Goal: Navigation & Orientation: Find specific page/section

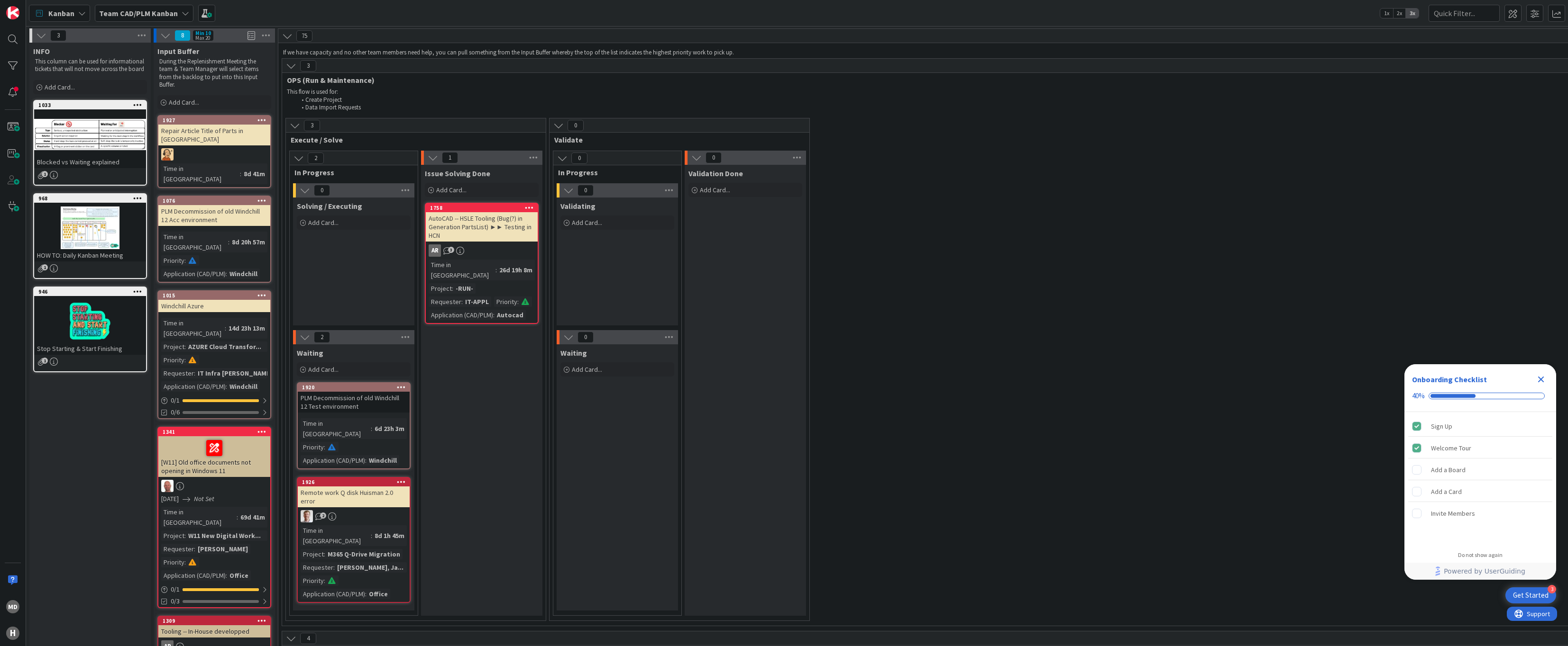
click at [1151, 334] on div "3 Execute / Solve 2 In Progress 0 Solving / Executing Add Card... 2 Waiting Add…" at bounding box center [1075, 372] width 1582 height 508
click at [1536, 380] on icon "Close Checklist" at bounding box center [1541, 380] width 12 height 12
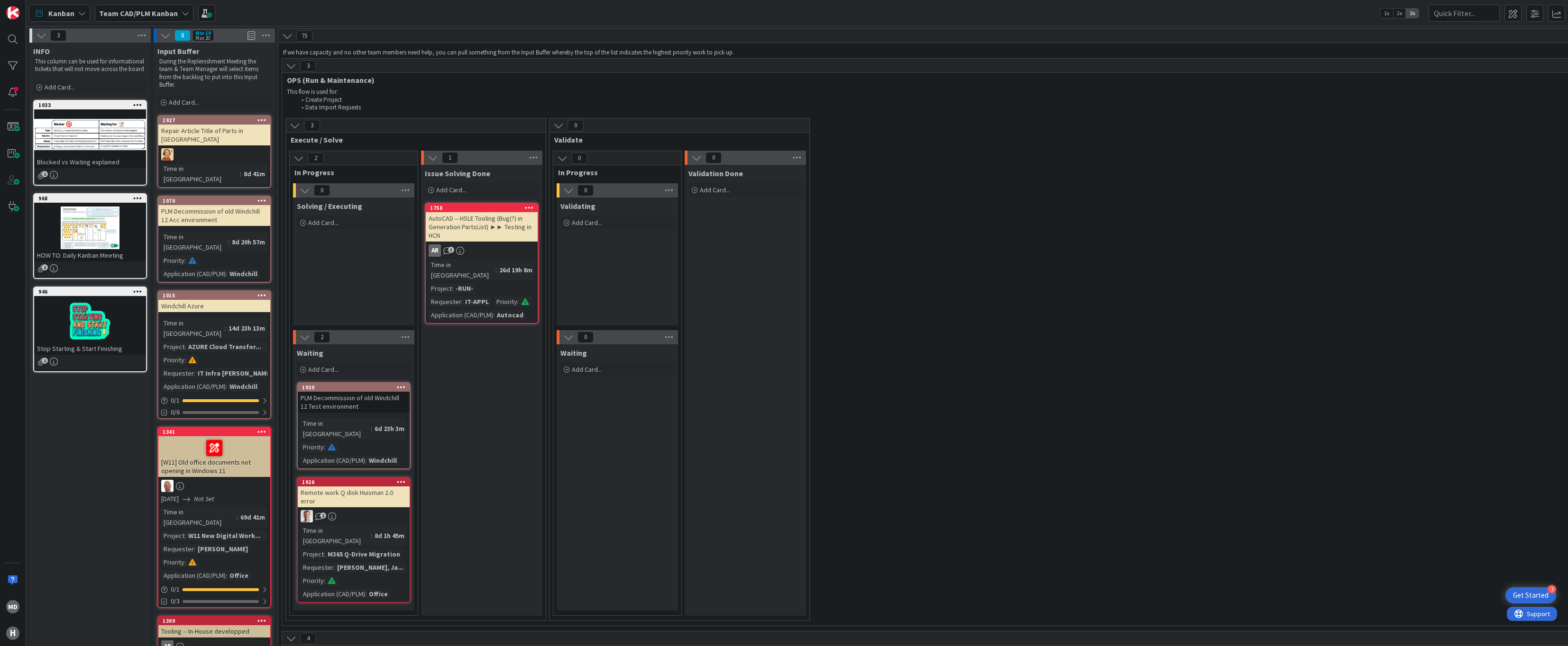
click at [1102, 293] on div "3 Execute / Solve 2 In Progress 0 Solving / Executing Add Card... 2 Waiting Add…" at bounding box center [1075, 372] width 1582 height 508
click at [97, 134] on div at bounding box center [90, 134] width 112 height 43
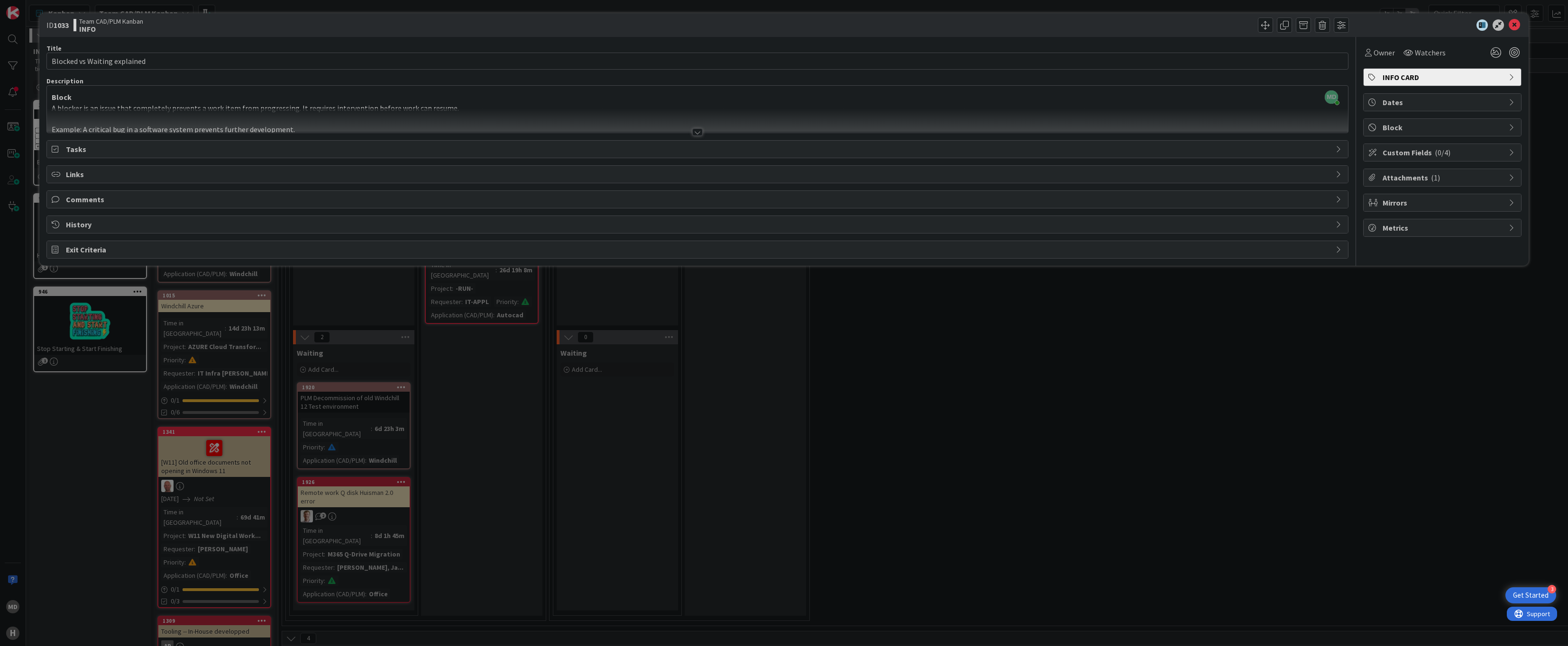
click at [696, 132] on div at bounding box center [697, 132] width 10 height 7
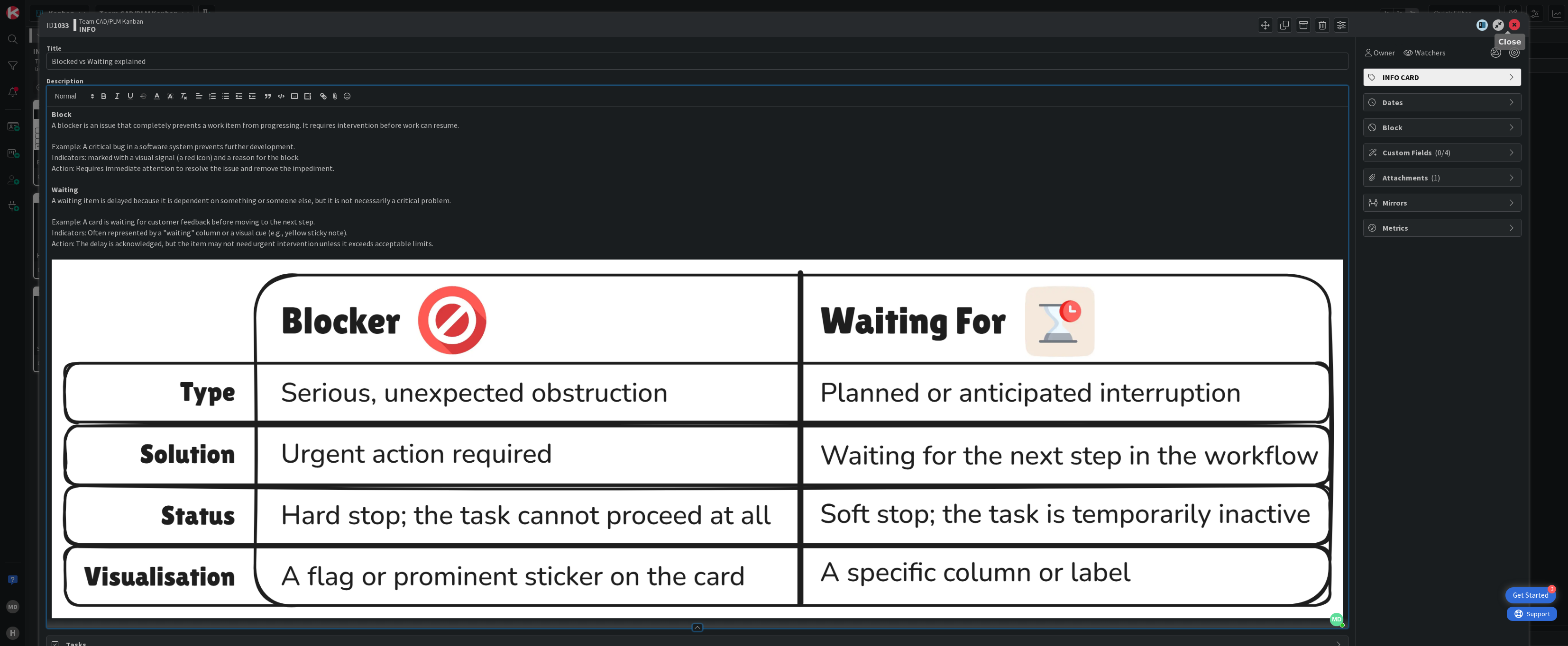
click at [1509, 27] on icon at bounding box center [1514, 25] width 12 height 12
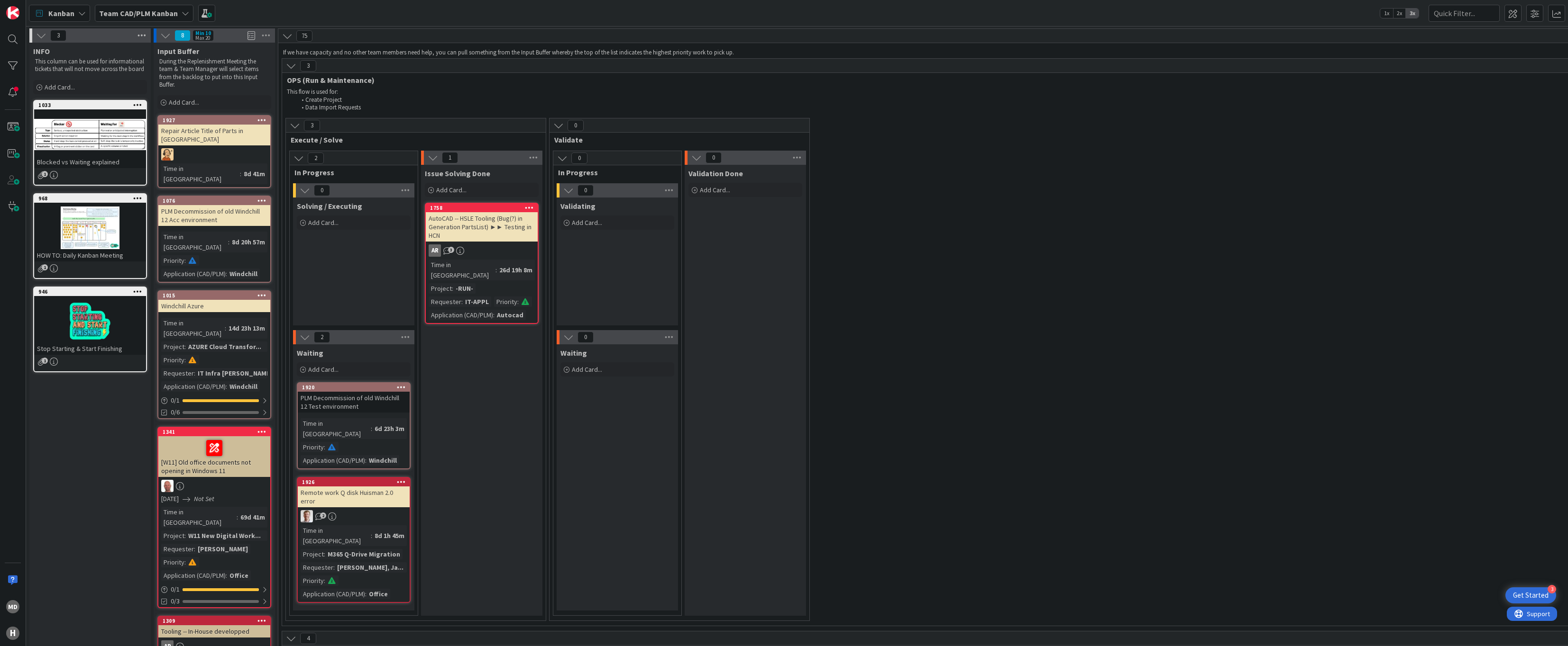
click at [139, 32] on icon at bounding box center [142, 35] width 12 height 14
click at [36, 36] on icon at bounding box center [41, 35] width 10 height 10
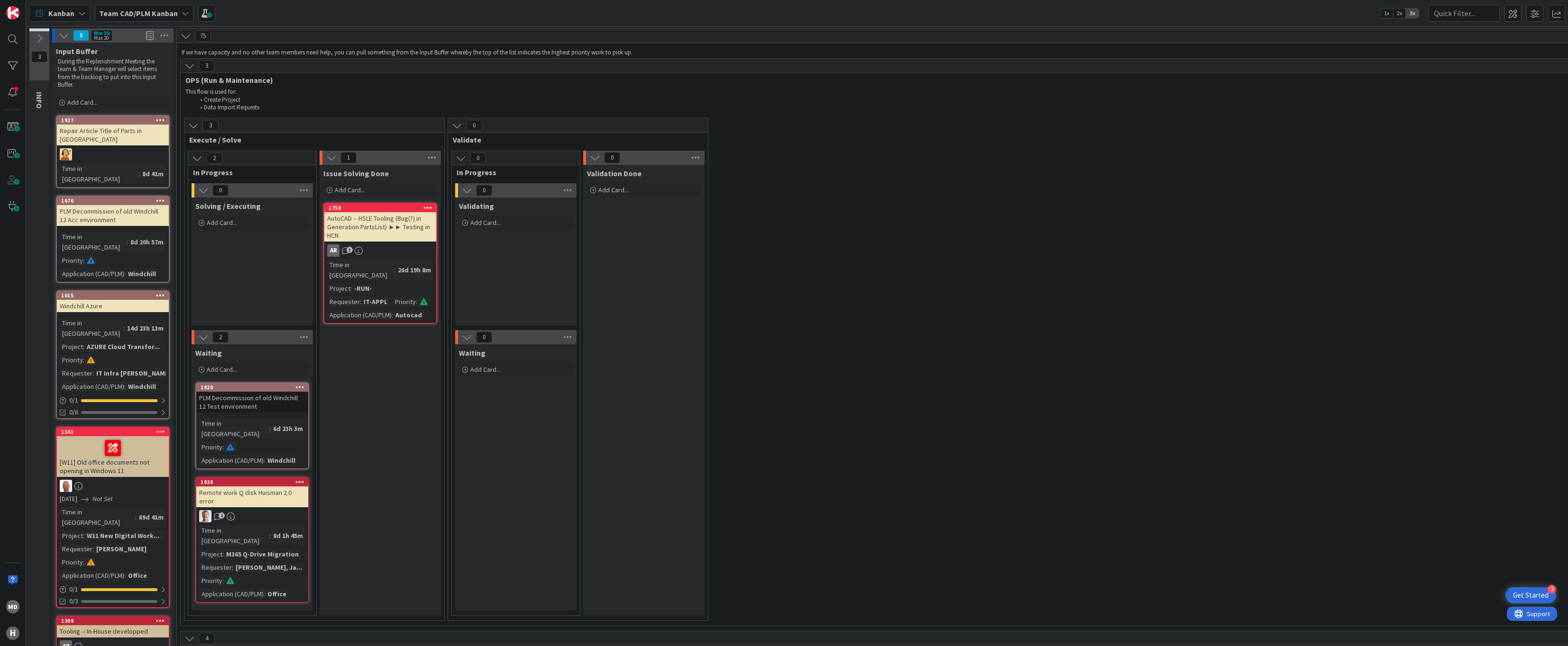
click at [996, 13] on div "Kanban Team CAD/PLM Kanban 1x 2x 3x" at bounding box center [797, 13] width 1542 height 26
click at [945, 300] on div "3 Execute / Solve 2 In Progress 0 Solving / Executing Add Card... 2 Waiting Add…" at bounding box center [973, 372] width 1582 height 508
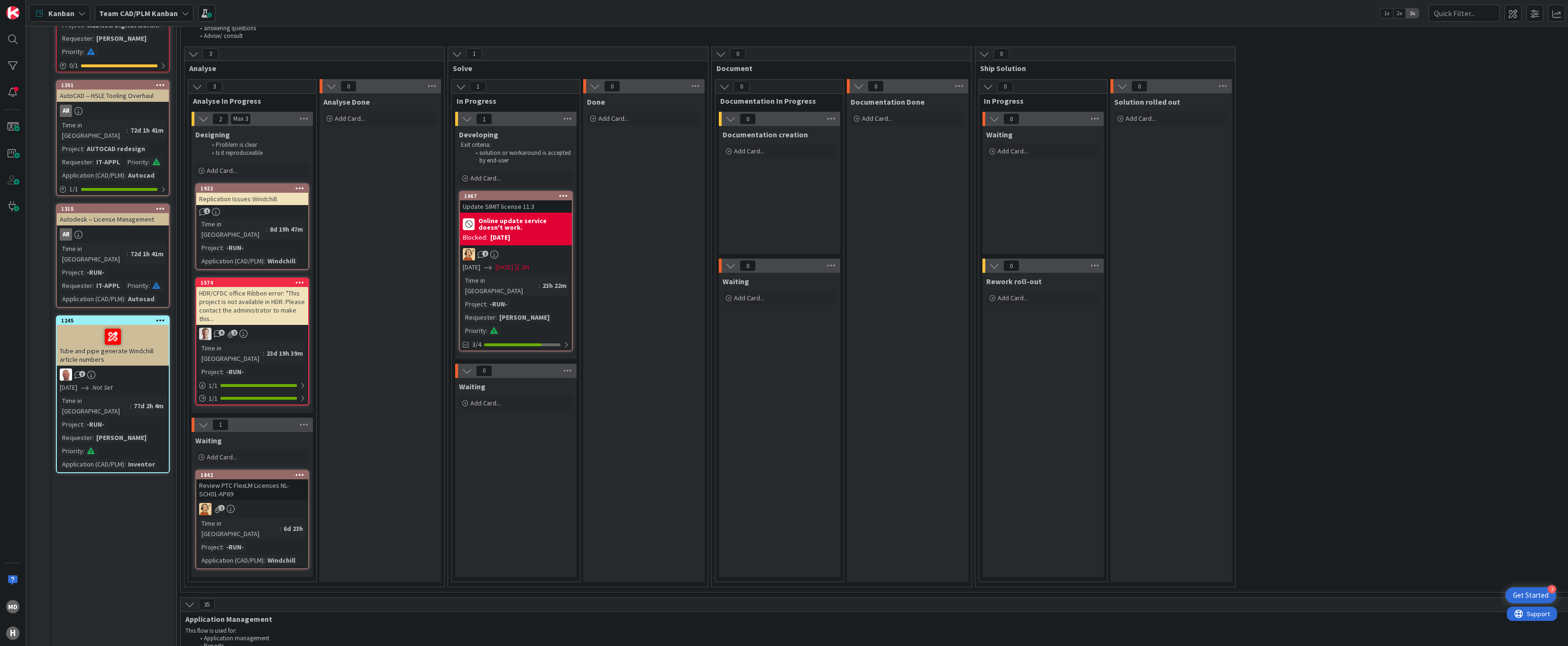
scroll to position [664, 0]
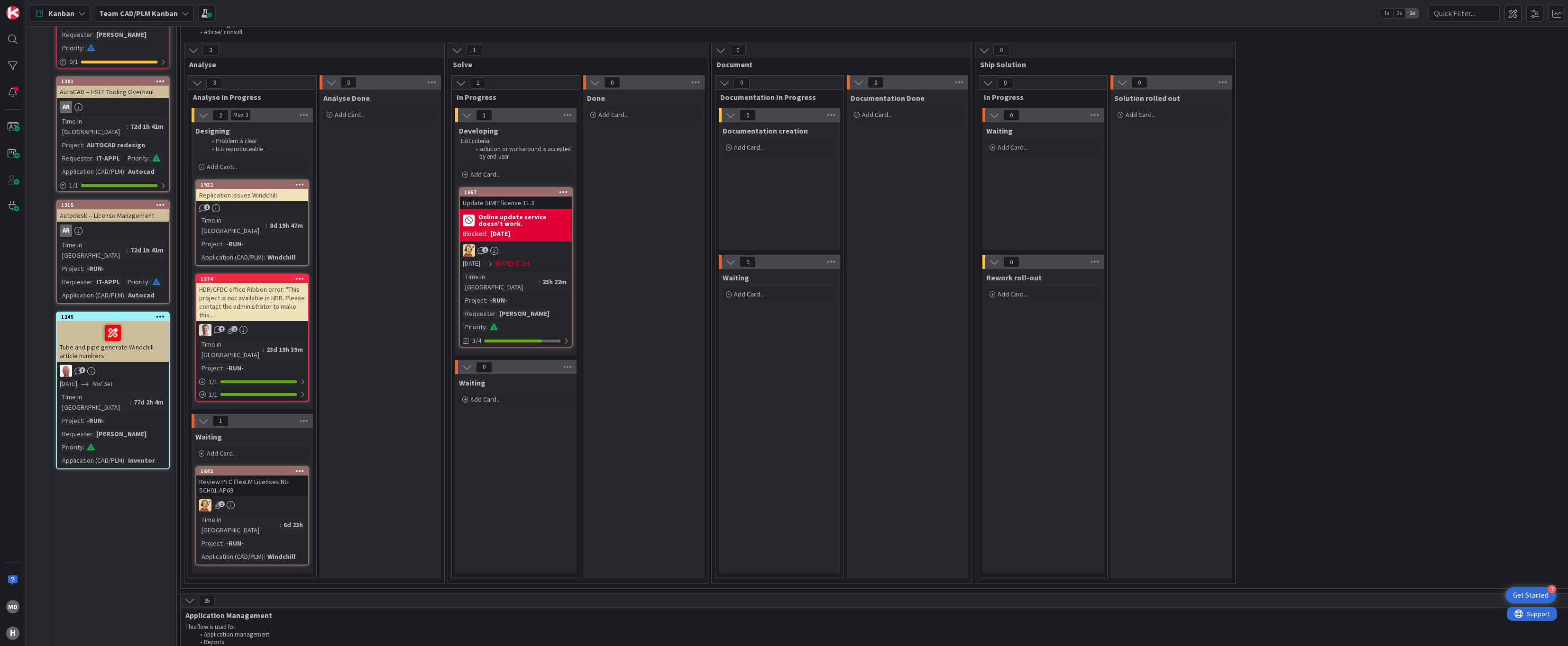
click at [1303, 227] on div "3 Analyse 3 Analyse In Progress 2 Max 3 Designing Problem is clear Is it reprod…" at bounding box center [973, 315] width 1582 height 546
click at [1417, 274] on div "3 Analyse 3 Analyse In Progress 2 Max 3 Designing Problem is clear Is it reprod…" at bounding box center [973, 315] width 1582 height 546
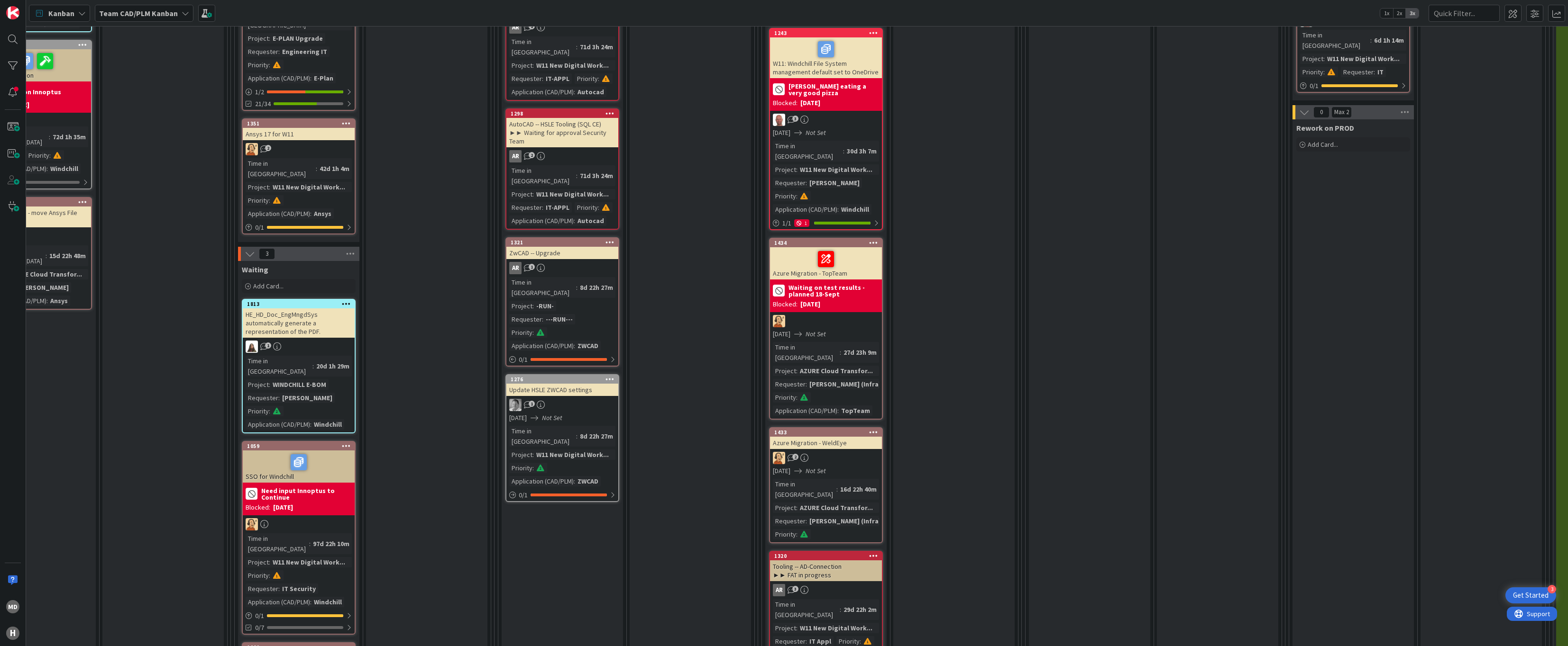
scroll to position [1801, 217]
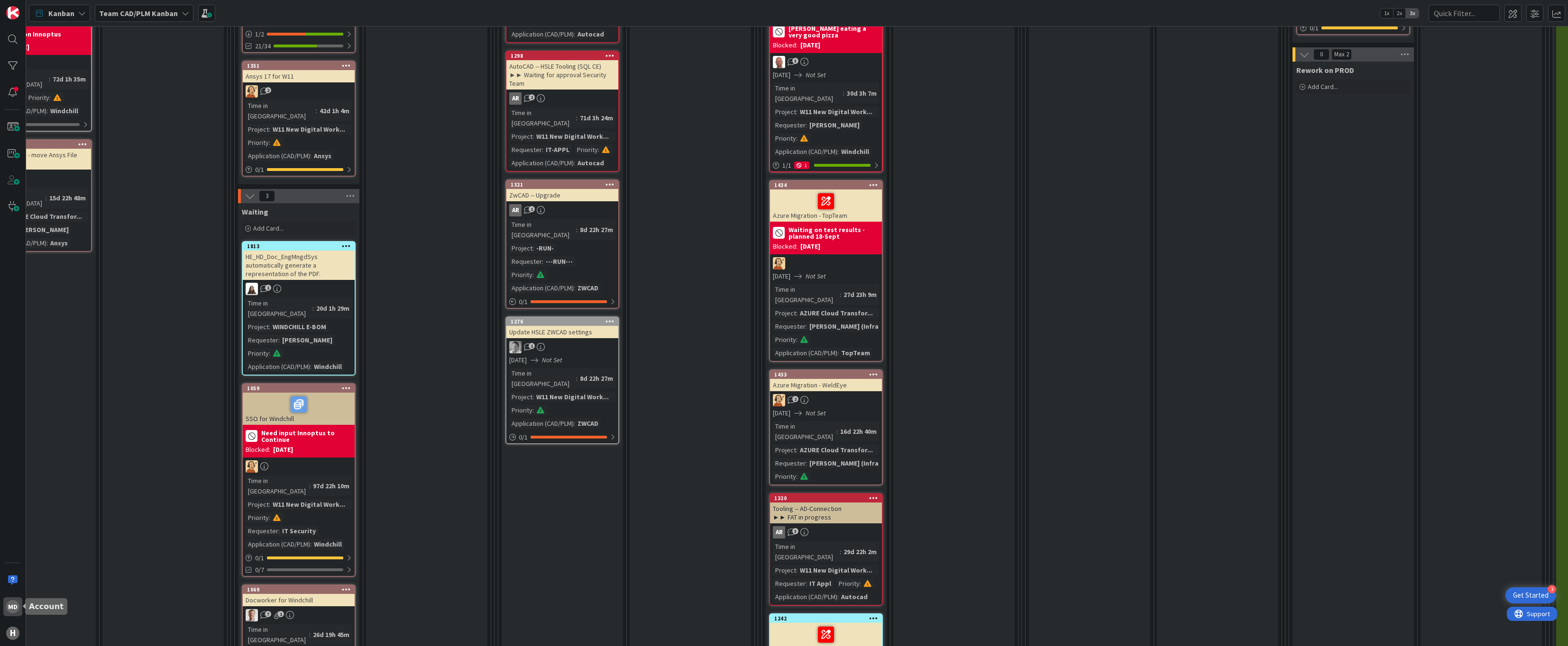
click at [17, 607] on div "MD" at bounding box center [13, 607] width 13 height 13
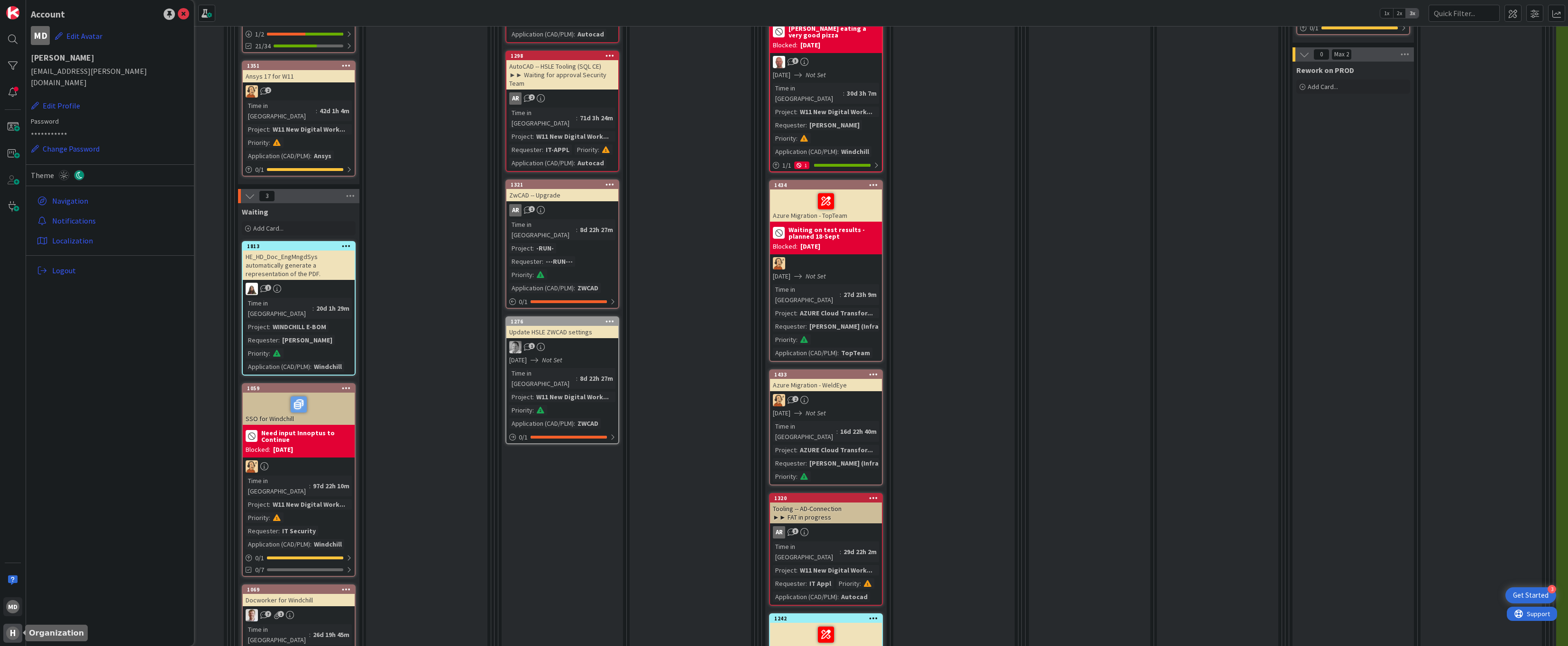
click at [14, 634] on div "H" at bounding box center [13, 634] width 13 height 13
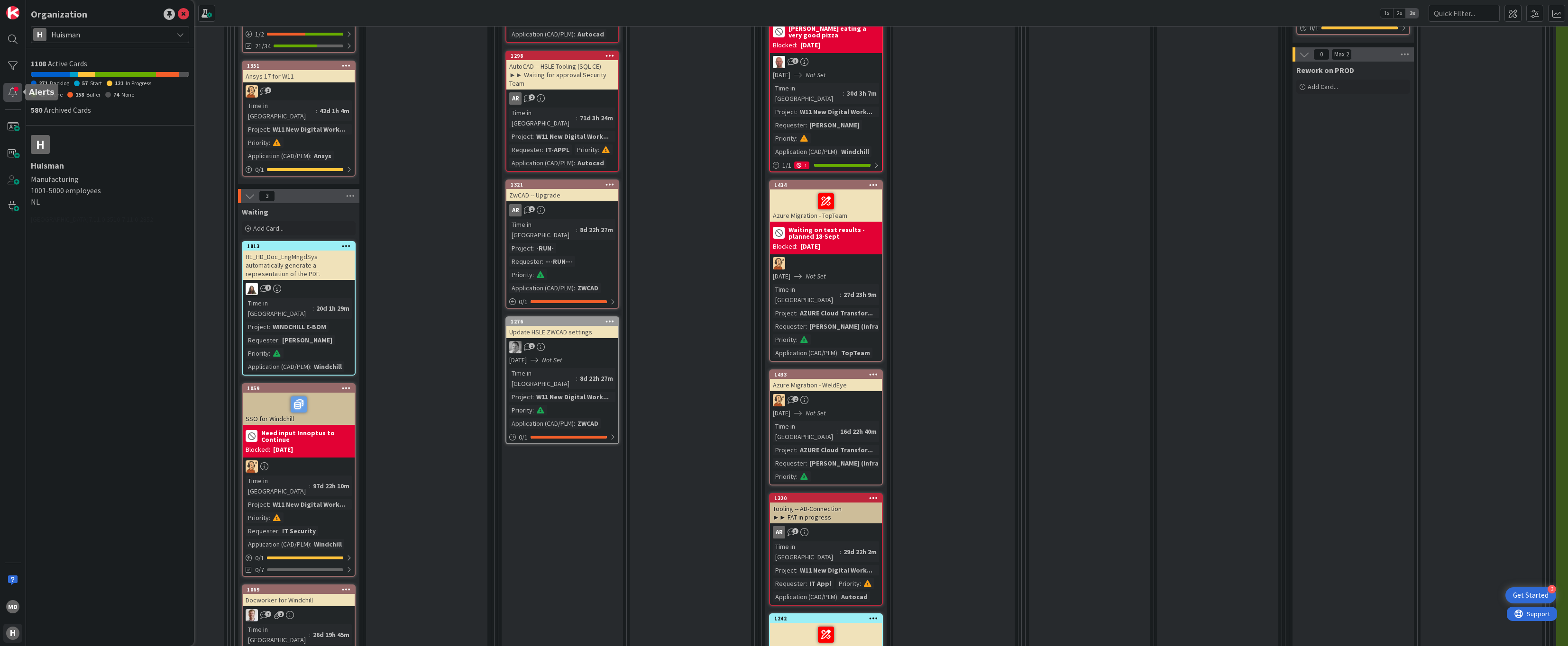
click at [14, 91] on div at bounding box center [12, 92] width 19 height 19
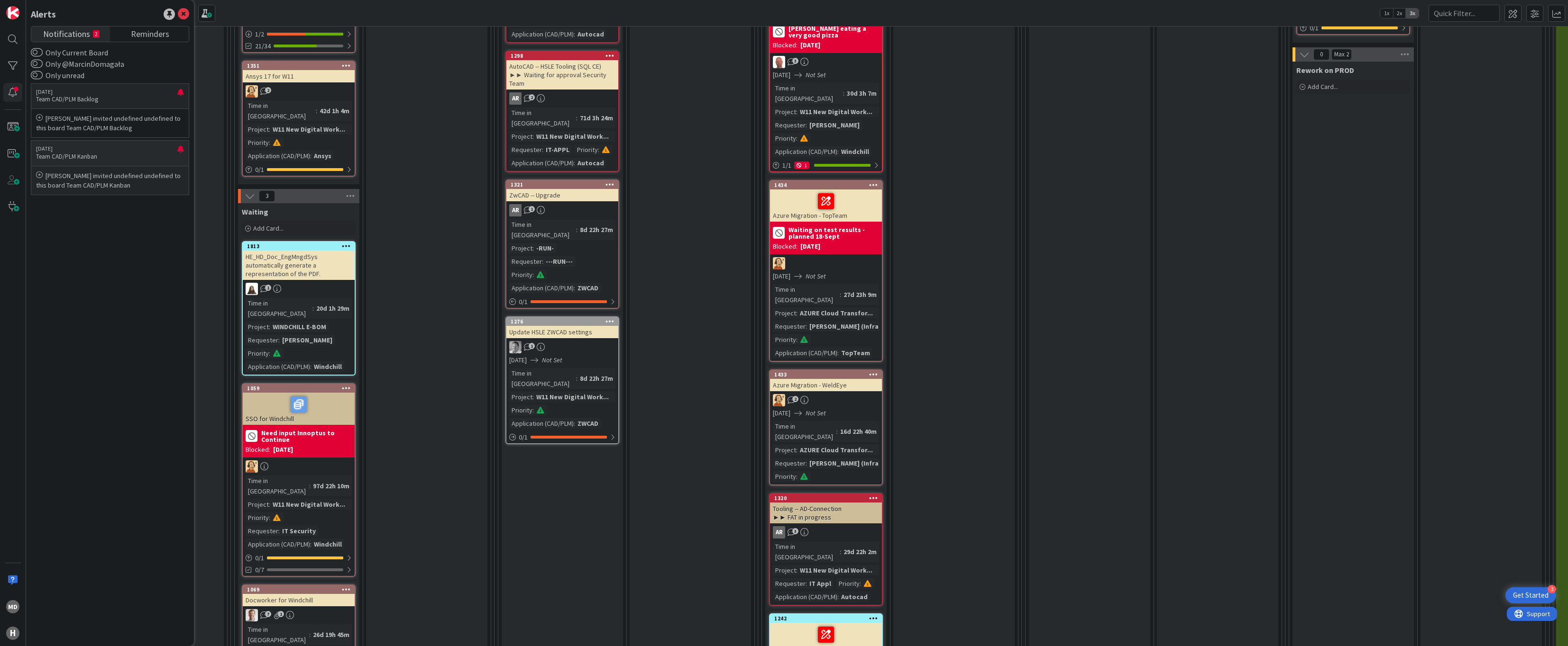
click at [149, 187] on p "[PERSON_NAME] invited undefined undefined to this board Team CAD/PLM Kanban" at bounding box center [110, 180] width 148 height 19
click at [142, 163] on div "[DATE] Team CAD/PLM Kanban" at bounding box center [110, 153] width 158 height 25
click at [142, 44] on div "Notifications 2 Reminders Only Current Board Only @MarcinDomagała Only unread […" at bounding box center [110, 333] width 158 height 613
click at [145, 40] on span "Reminders" at bounding box center [150, 33] width 38 height 13
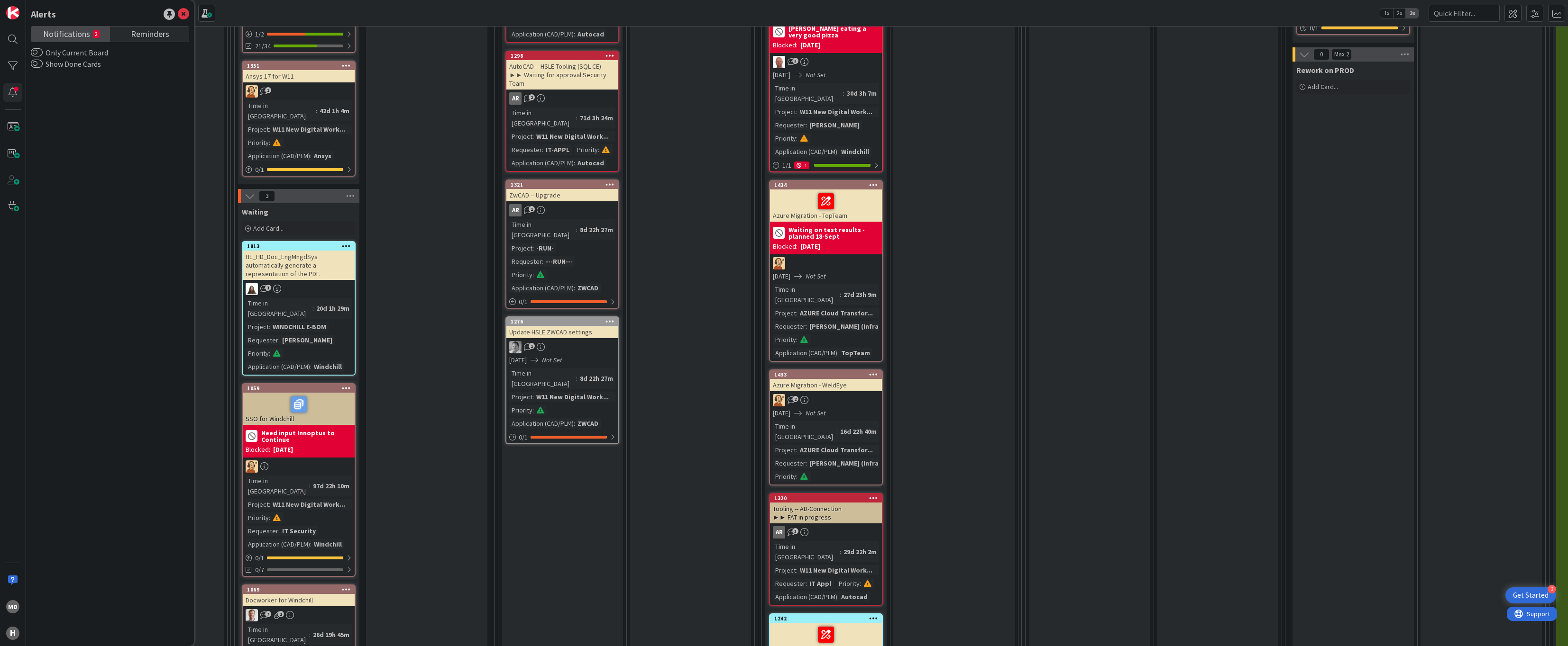
click at [73, 29] on span "Notifications" at bounding box center [66, 33] width 47 height 13
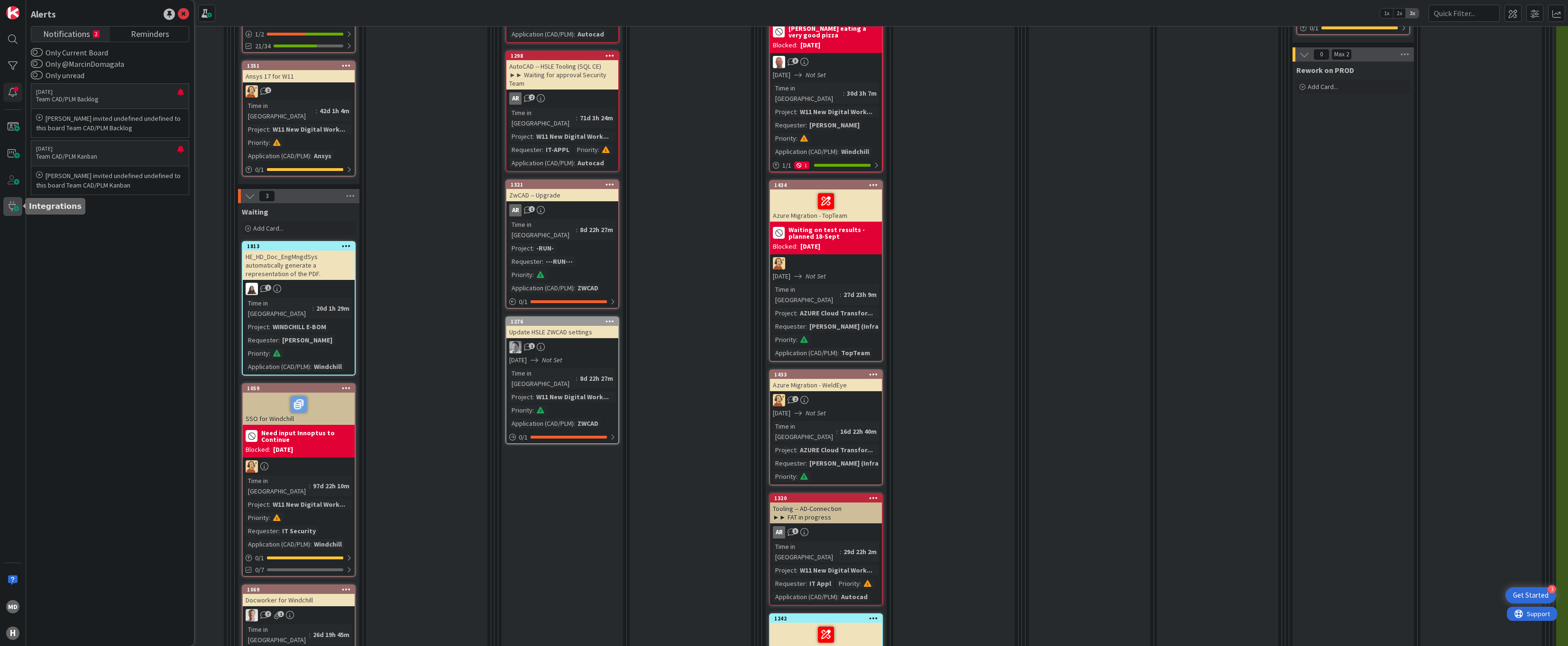
click at [10, 212] on span at bounding box center [12, 206] width 19 height 19
